Goal: Task Accomplishment & Management: Complete application form

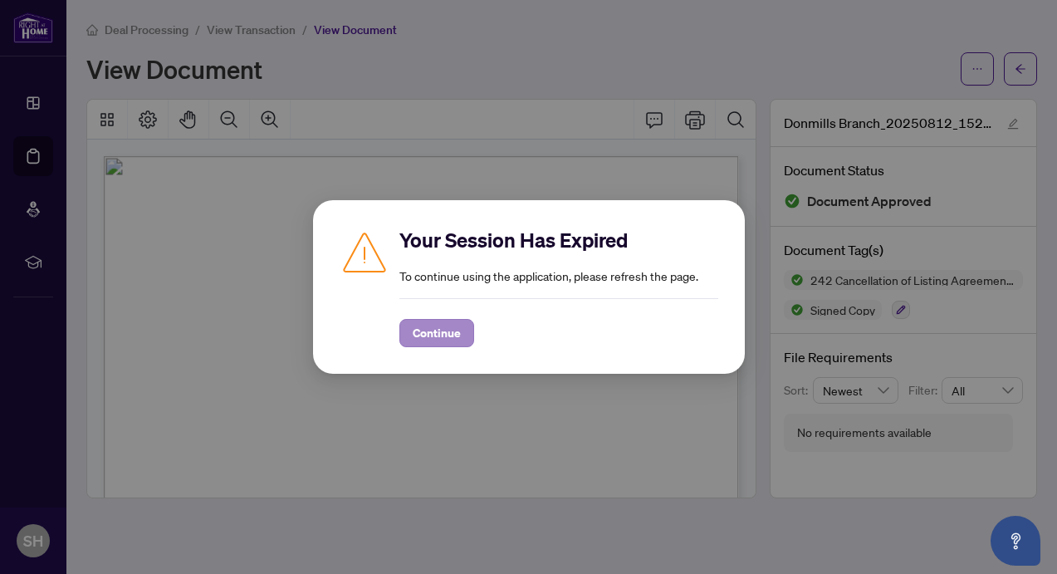
scroll to position [2182, 0]
click at [410, 341] on button "Continue" at bounding box center [437, 333] width 75 height 28
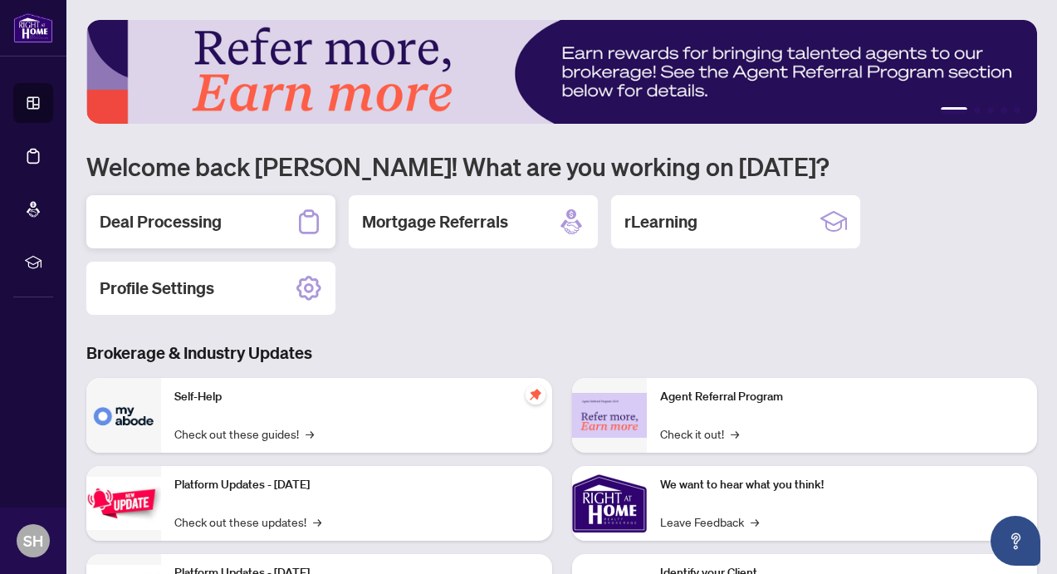
click at [202, 221] on h2 "Deal Processing" at bounding box center [161, 221] width 122 height 23
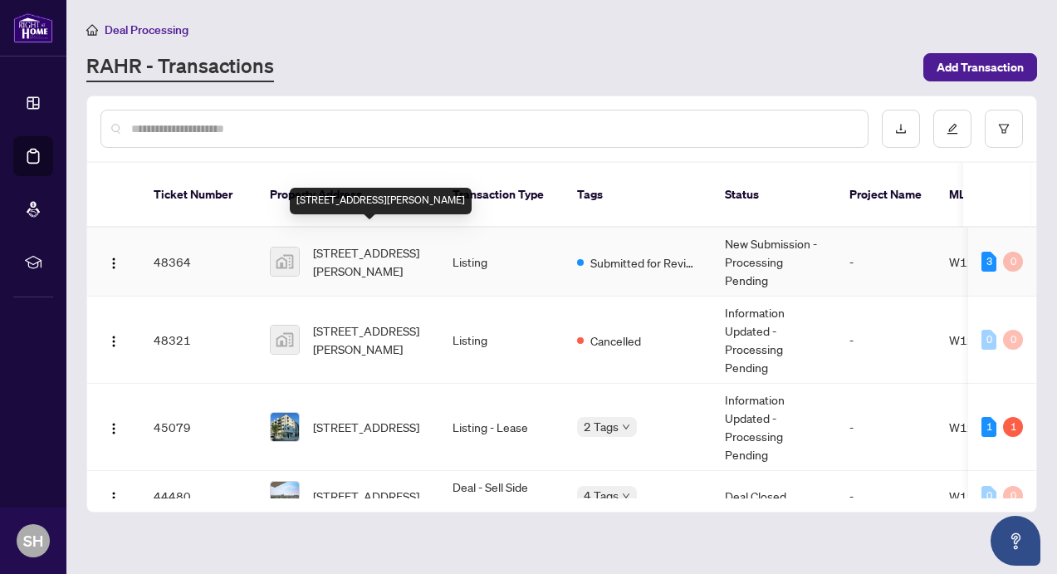
click at [348, 243] on span "56 John Street, York, ON, Canada" at bounding box center [369, 261] width 113 height 37
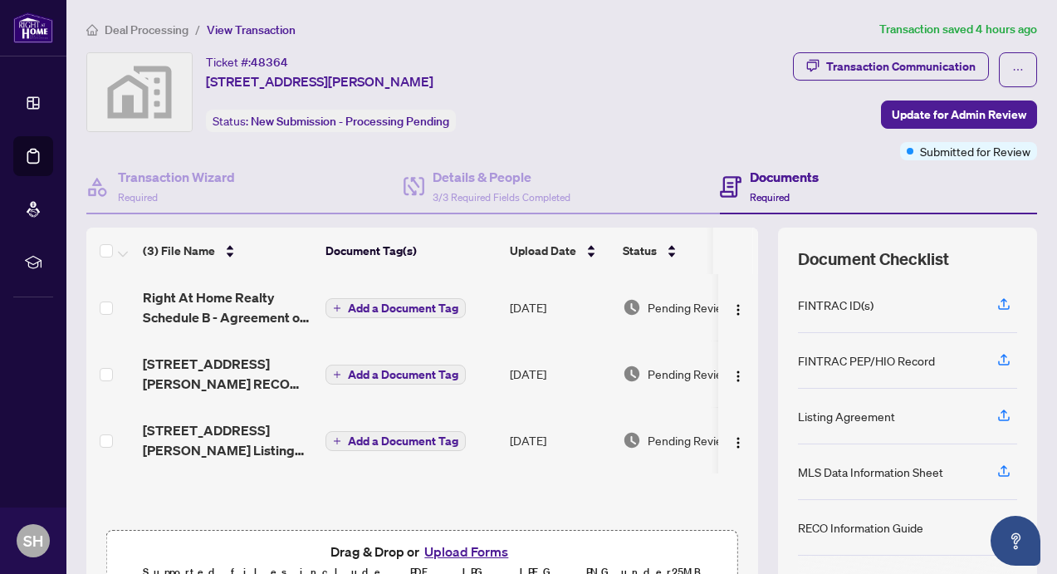
scroll to position [125, 0]
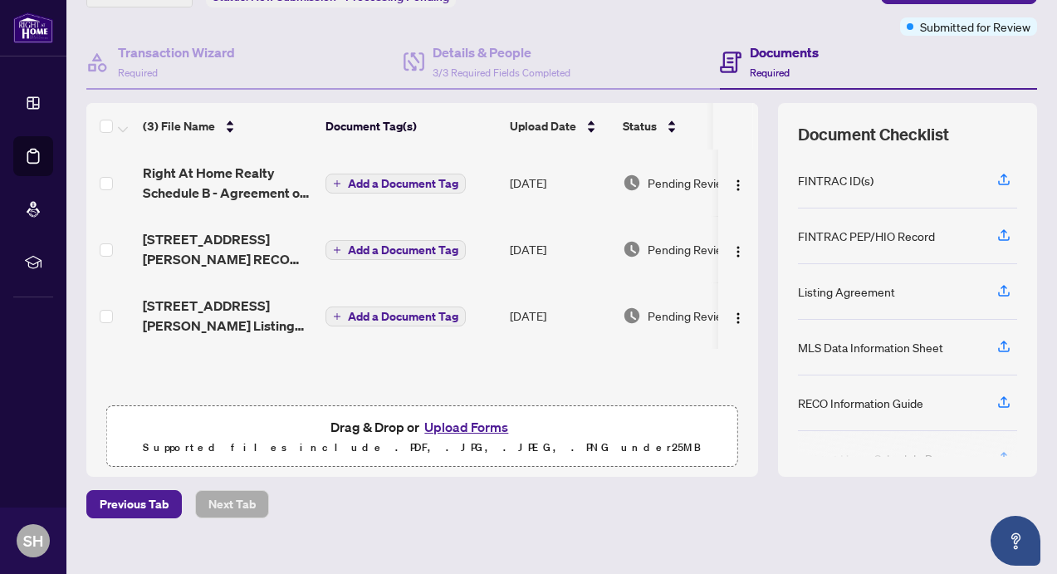
click at [439, 424] on button "Upload Forms" at bounding box center [467, 427] width 94 height 22
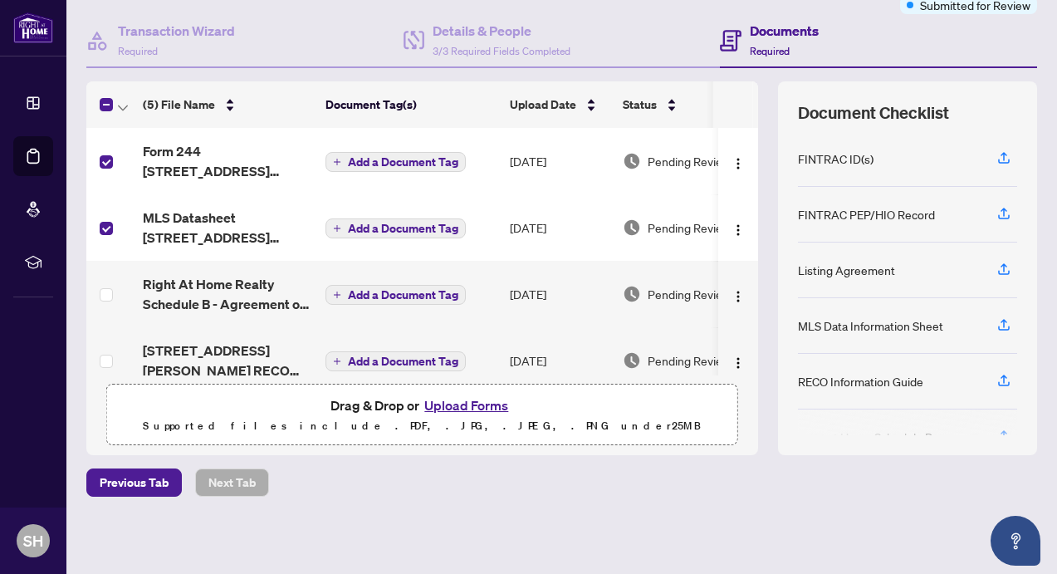
scroll to position [0, 0]
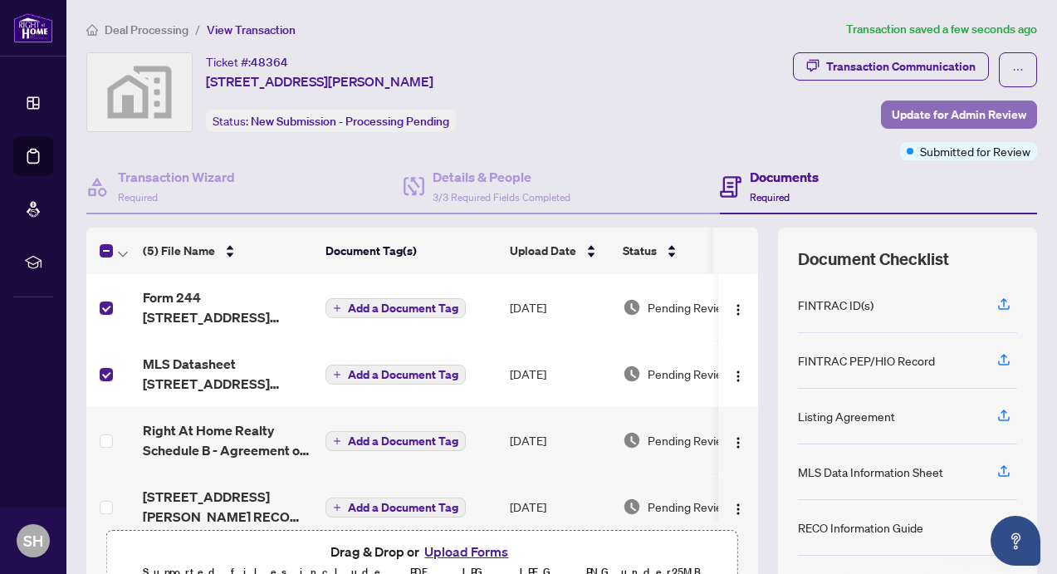
click at [950, 113] on span "Update for Admin Review" at bounding box center [959, 114] width 135 height 27
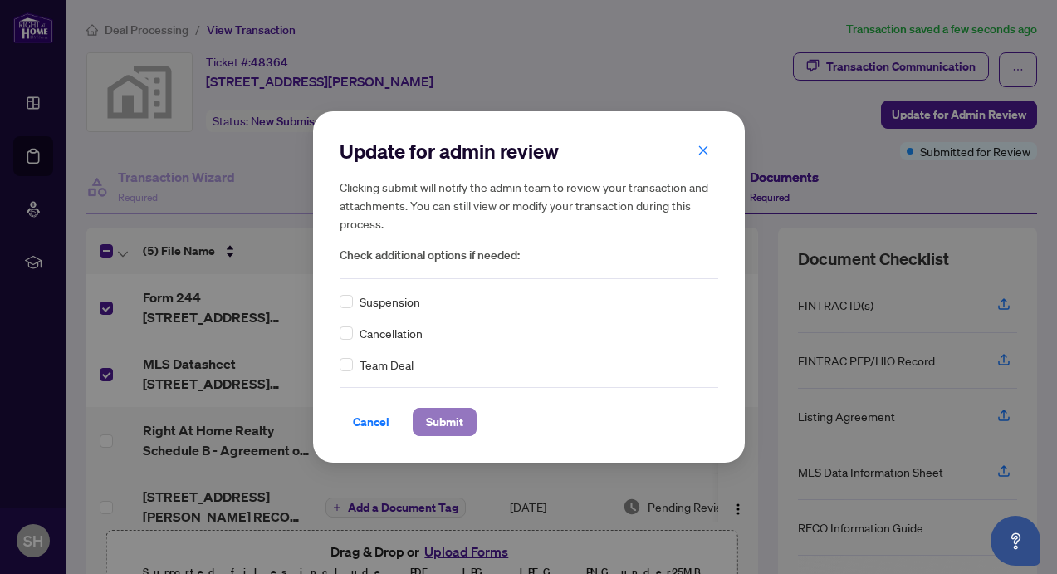
click at [445, 425] on span "Submit" at bounding box center [444, 422] width 37 height 27
